Goal: Task Accomplishment & Management: Use online tool/utility

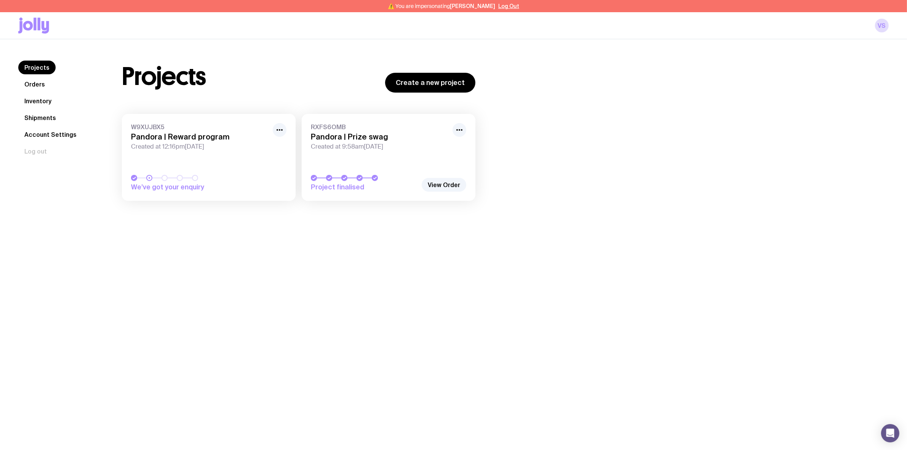
click at [349, 133] on h3 "Pandora | Prize swag" at bounding box center [379, 136] width 137 height 9
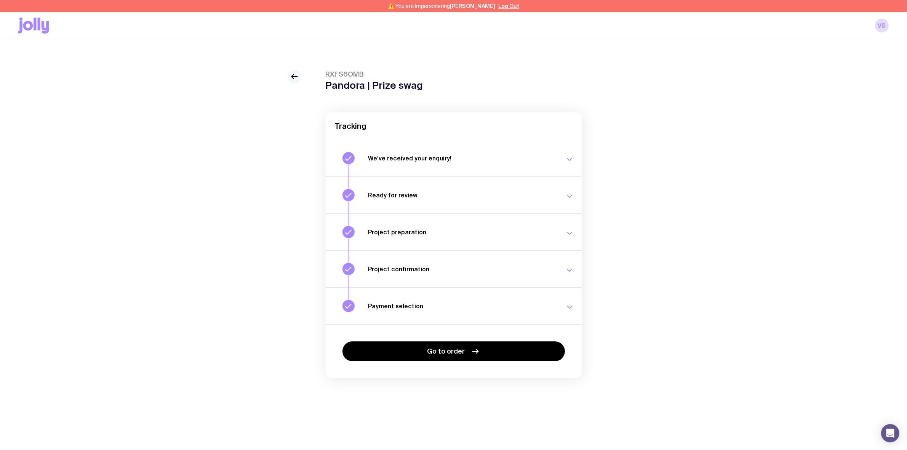
click at [292, 77] on icon at bounding box center [292, 77] width 2 height 4
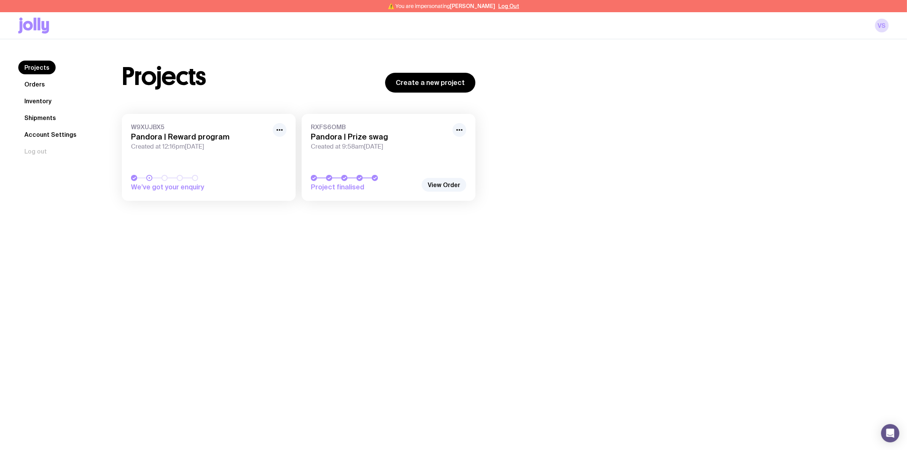
click at [43, 89] on link "Orders" at bounding box center [34, 84] width 33 height 14
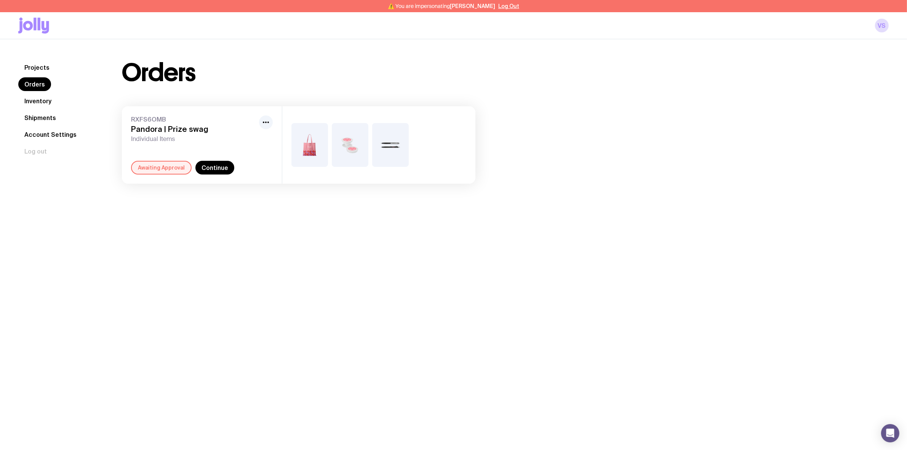
click at [171, 121] on span "RXFS6OMB" at bounding box center [193, 119] width 125 height 8
click at [168, 128] on h3 "Pandora | Prize swag" at bounding box center [193, 129] width 125 height 9
click at [209, 166] on link "Continue" at bounding box center [214, 168] width 39 height 14
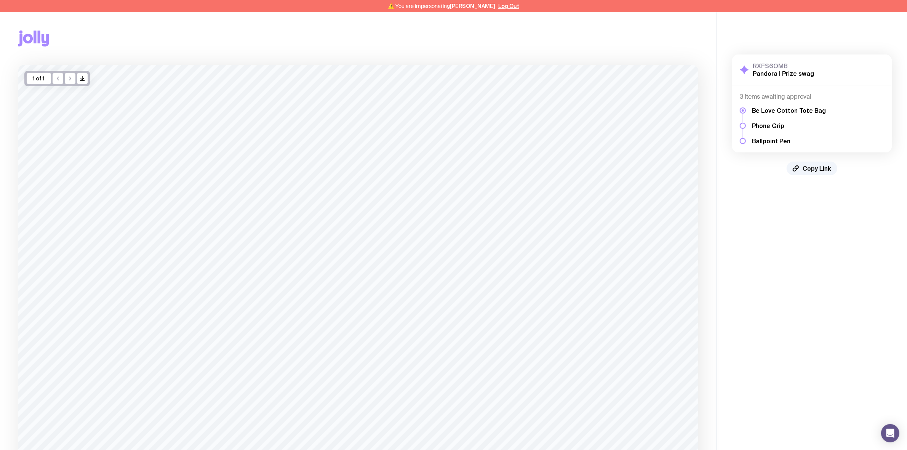
click at [750, 157] on div "RXFS6OMB Pandora | Prize swag Show Details 3 items awaiting approval Be Love Co…" at bounding box center [812, 114] width 160 height 121
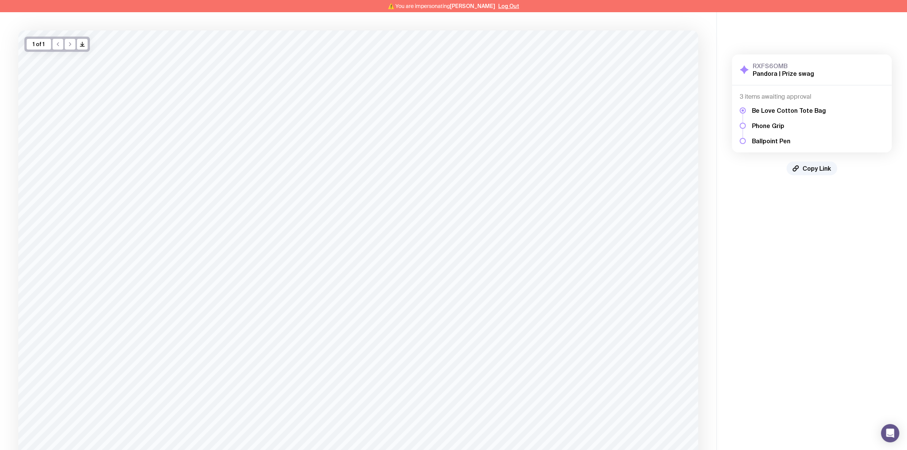
scroll to position [6, 0]
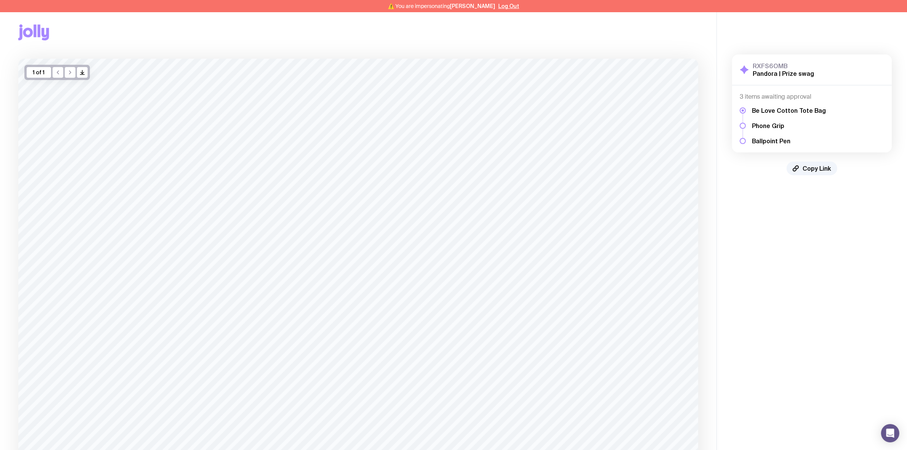
click at [755, 179] on div "RXFS6OMB Pandora | Prize swag Show Details 3 items awaiting approval Be Love Co…" at bounding box center [812, 114] width 190 height 151
click at [750, 114] on div "Be Love Cotton Tote Bag Phone Grip Ballpoint Pen" at bounding box center [811, 123] width 144 height 44
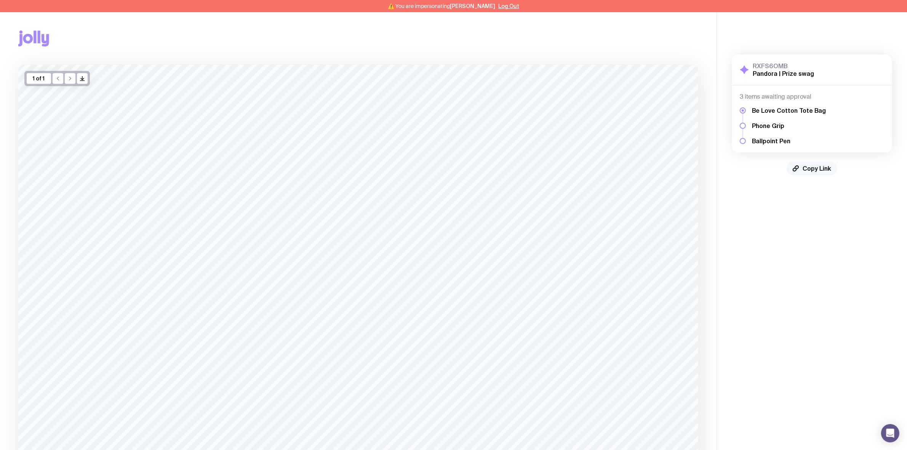
click at [806, 166] on span "Copy Link" at bounding box center [816, 168] width 29 height 8
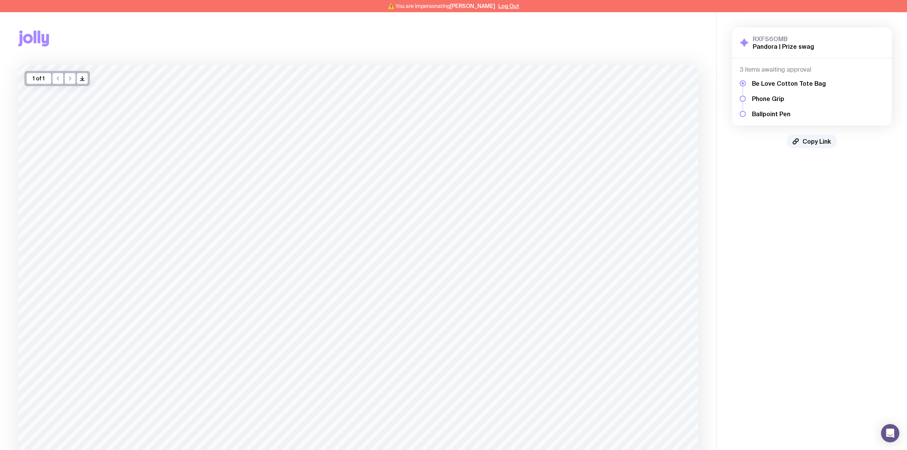
click at [719, 222] on aside "RXFS6OMB Pandora | Prize swag Show Details 3 items awaiting approval Be Love Co…" at bounding box center [811, 305] width 190 height 586
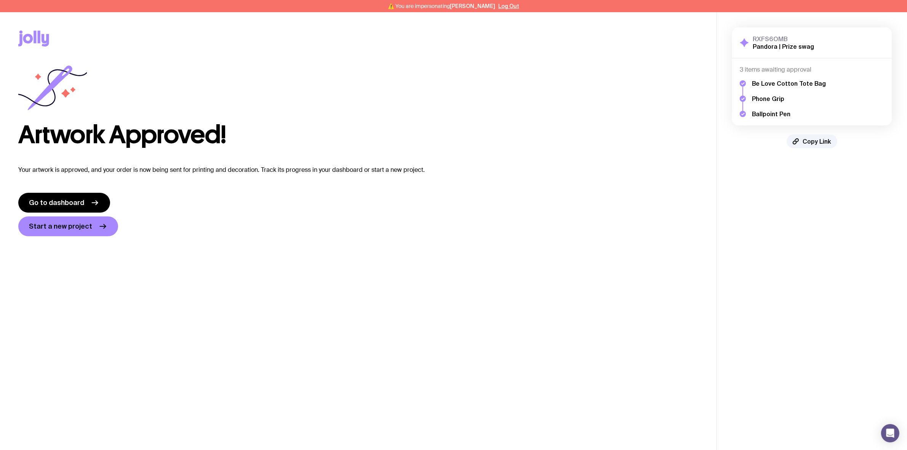
click at [422, 55] on div "Copy Link" at bounding box center [358, 38] width 680 height 53
click at [475, 93] on div "Artwork Approved!" at bounding box center [358, 106] width 680 height 82
click at [469, 97] on div "Artwork Approved!" at bounding box center [358, 106] width 680 height 82
click at [444, 106] on div "Artwork Approved!" at bounding box center [358, 106] width 680 height 82
